Goal: Task Accomplishment & Management: Complete application form

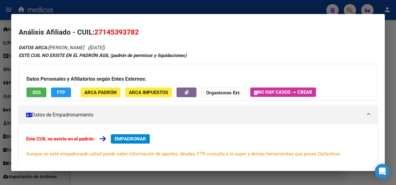
click at [296, 8] on div at bounding box center [198, 92] width 396 height 185
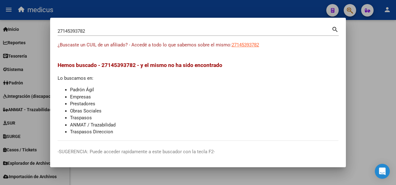
click at [353, 5] on div at bounding box center [198, 92] width 396 height 185
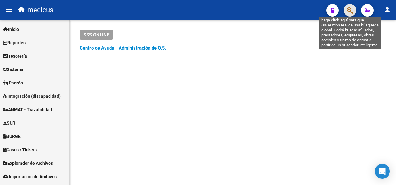
click at [348, 7] on icon "button" at bounding box center [350, 10] width 6 height 7
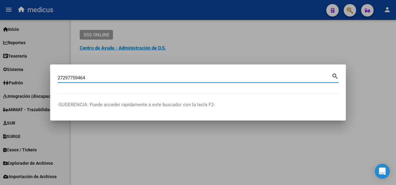
type input "27297759464"
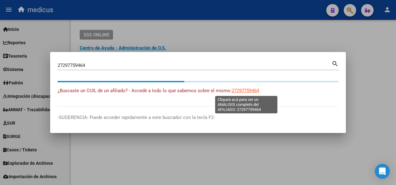
click at [246, 91] on span "27297759464" at bounding box center [245, 91] width 27 height 6
type textarea "27297759464"
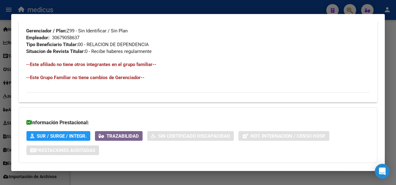
scroll to position [387, 0]
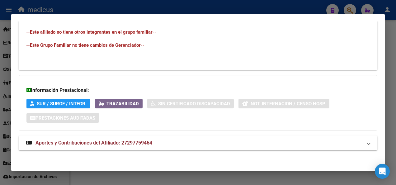
click at [102, 143] on span "Aportes y Contribuciones del Afiliado: 27297759464" at bounding box center [93, 143] width 117 height 6
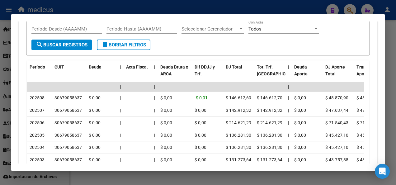
scroll to position [605, 0]
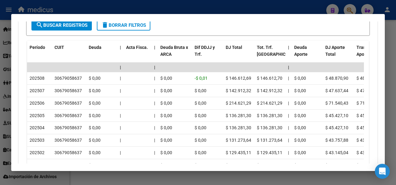
click at [198, 0] on div at bounding box center [198, 92] width 396 height 185
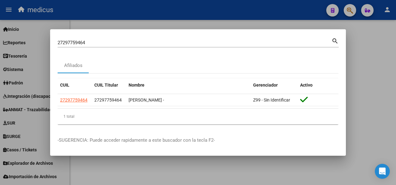
drag, startPoint x: 94, startPoint y: 37, endPoint x: 73, endPoint y: 40, distance: 21.2
click at [73, 40] on div "27297759464 Buscar (apellido, dni, [PERSON_NAME], [PERSON_NAME], cuit, obra soc…" at bounding box center [198, 42] width 281 height 11
drag, startPoint x: 121, startPoint y: 46, endPoint x: 62, endPoint y: 39, distance: 59.2
click at [62, 39] on div "27297759464 Buscar (apellido, dni, [PERSON_NAME], [PERSON_NAME], cuit, obra soc…" at bounding box center [195, 42] width 274 height 9
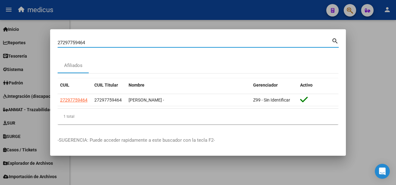
paste input "20528606823"
type input "2"
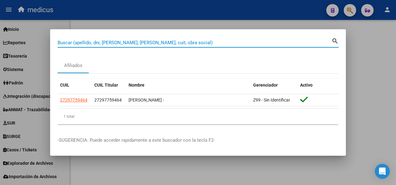
paste input "20528606823"
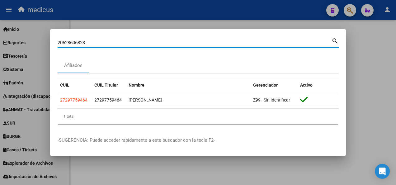
type input "20528606823"
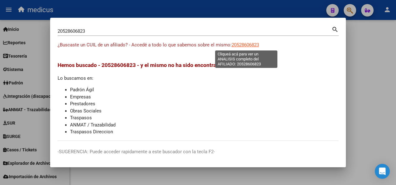
click at [245, 44] on span "20528606823" at bounding box center [245, 45] width 27 height 6
type textarea "20528606823"
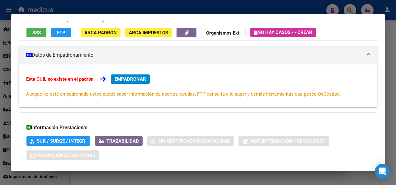
scroll to position [62, 0]
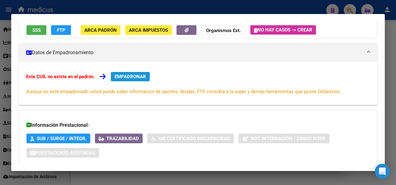
click at [129, 77] on span "EMPADRONAR" at bounding box center [130, 77] width 31 height 6
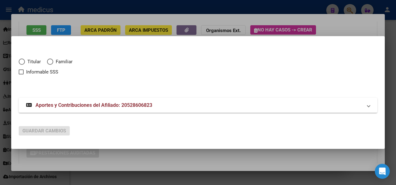
click at [329, 21] on div at bounding box center [198, 92] width 396 height 185
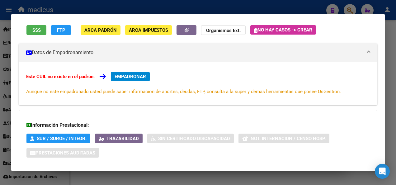
click at [296, 2] on div at bounding box center [198, 92] width 396 height 185
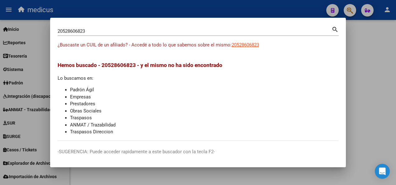
click at [147, 7] on div at bounding box center [198, 92] width 396 height 185
